Goal: Task Accomplishment & Management: Complete application form

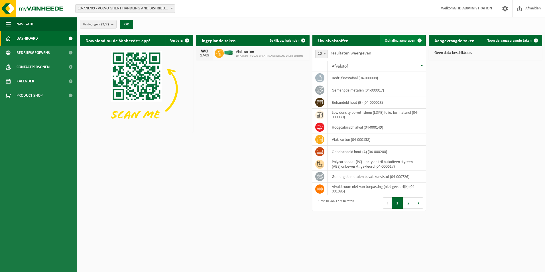
click at [402, 42] on link "Ophaling aanvragen" at bounding box center [402, 40] width 45 height 11
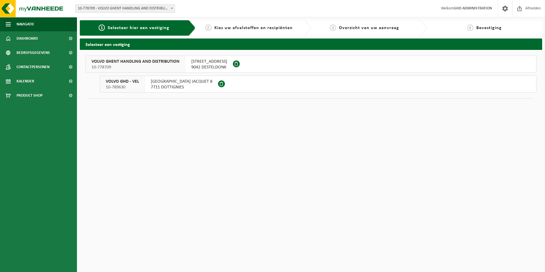
click at [204, 64] on span "SKALDENSTRAAT 102" at bounding box center [209, 62] width 36 height 6
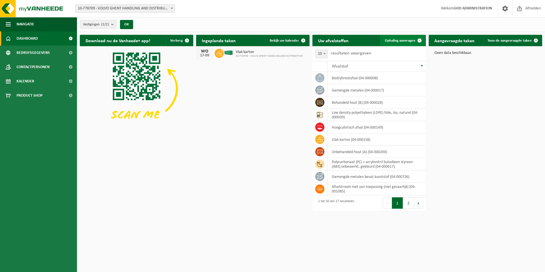
click at [407, 42] on span "Ophaling aanvragen" at bounding box center [400, 41] width 31 height 4
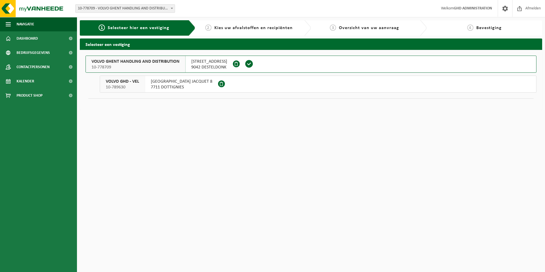
click at [215, 62] on span "SKALDENSTRAAT 102" at bounding box center [209, 62] width 36 height 6
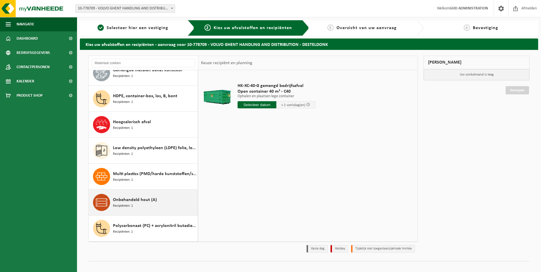
click at [139, 202] on span "Onbehandeld hout (A)" at bounding box center [135, 199] width 44 height 7
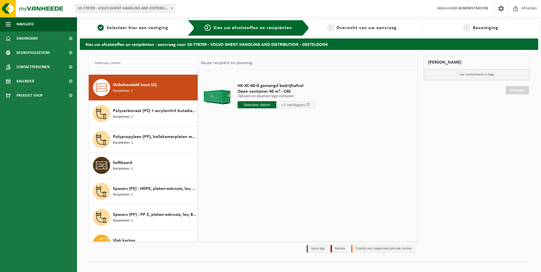
scroll to position [234, 0]
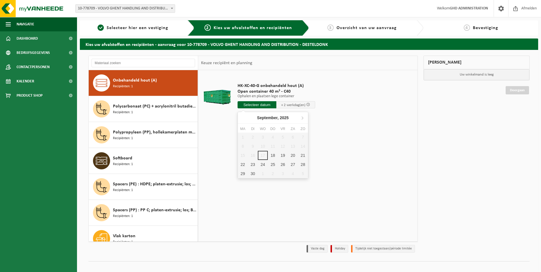
click at [263, 105] on input "text" at bounding box center [257, 104] width 39 height 7
click at [273, 155] on div "18" at bounding box center [273, 155] width 10 height 9
type input "Van [DATE]"
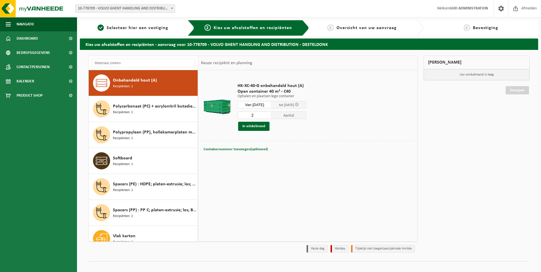
type input "2"
click at [271, 113] on input "2" at bounding box center [255, 114] width 34 height 7
